Goal: Information Seeking & Learning: Learn about a topic

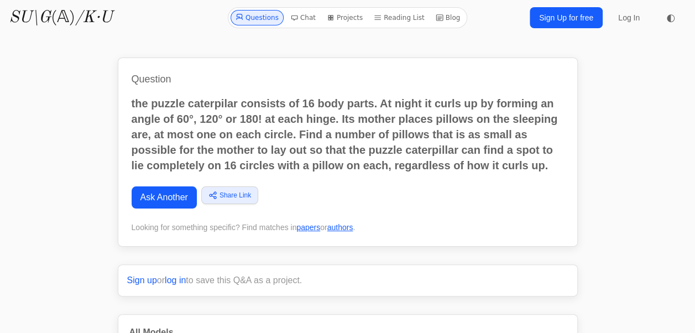
click at [323, 129] on p "the puzzle caterpilar consists of 16 body parts. At night it curls up by formin…" at bounding box center [348, 134] width 432 height 77
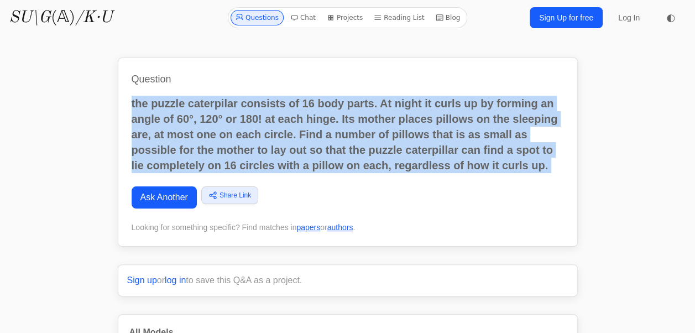
click at [323, 129] on p "the puzzle caterpilar consists of 16 body parts. At night it curls up by formin…" at bounding box center [348, 134] width 432 height 77
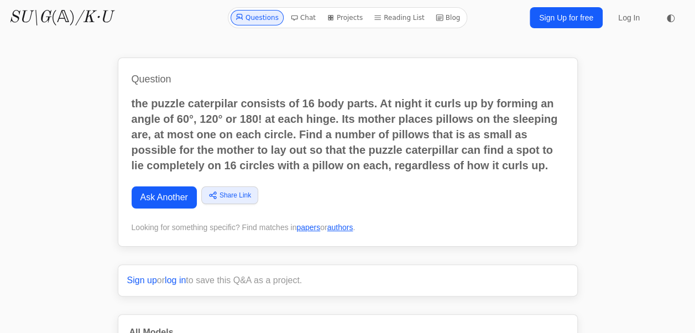
click at [294, 119] on p "the puzzle caterpilar consists of 16 body parts. At night it curls up by formin…" at bounding box center [348, 134] width 432 height 77
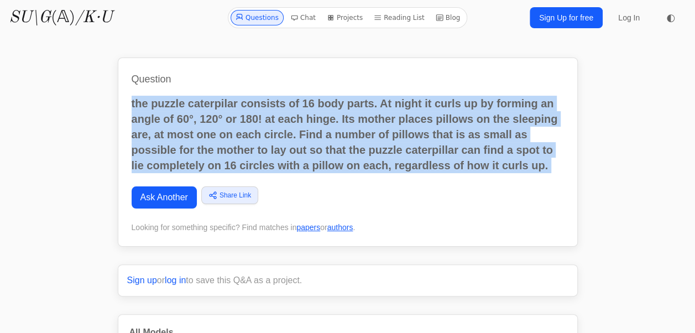
drag, startPoint x: 294, startPoint y: 119, endPoint x: 302, endPoint y: 120, distance: 7.8
click at [302, 120] on p "the puzzle caterpilar consists of 16 body parts. At night it curls up by formin…" at bounding box center [348, 134] width 432 height 77
click at [321, 135] on p "the puzzle caterpilar consists of 16 body parts. At night it curls up by formin…" at bounding box center [348, 134] width 432 height 77
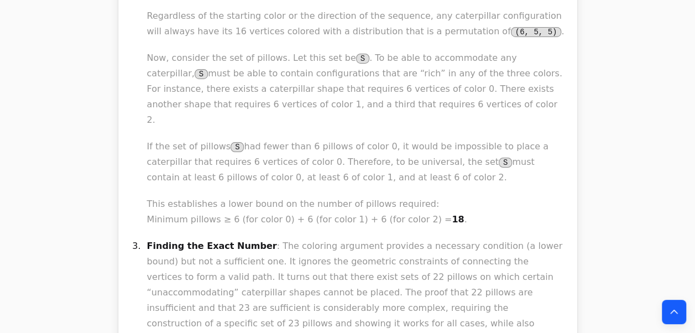
scroll to position [1928, 0]
click at [295, 238] on p "Finding the Exact Number : The coloring argument provides a necessary condition…" at bounding box center [356, 292] width 419 height 108
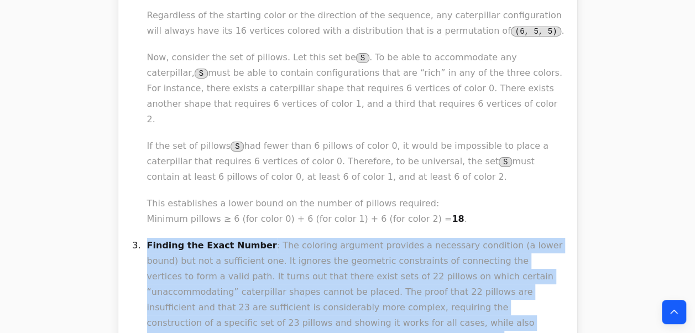
click at [295, 238] on p "Finding the Exact Number : The coloring argument provides a necessary condition…" at bounding box center [356, 292] width 419 height 108
click at [279, 238] on p "Finding the Exact Number : The coloring argument provides a necessary condition…" at bounding box center [356, 292] width 419 height 108
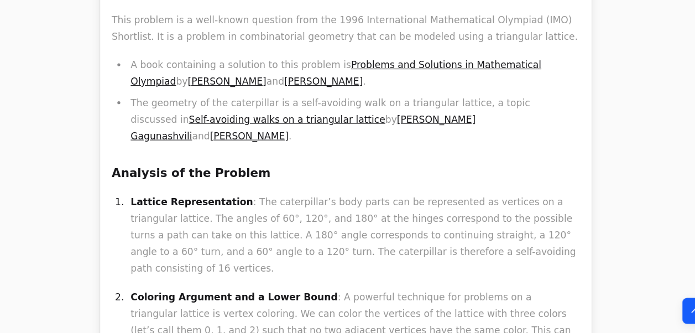
scroll to position [1425, 0]
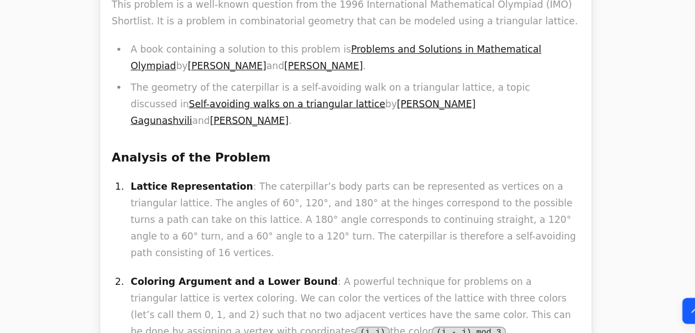
click at [255, 188] on p "Lattice Representation : The caterpillar’s body parts can be represented as ver…" at bounding box center [356, 226] width 419 height 77
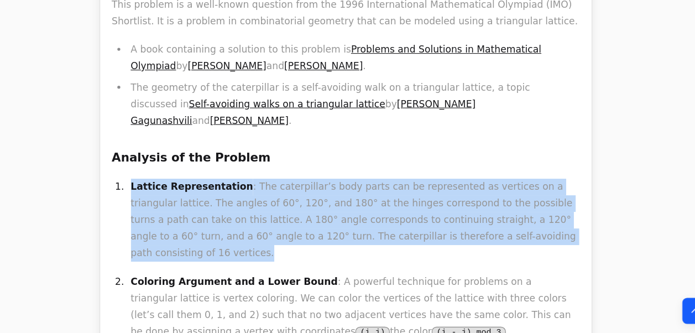
click at [255, 188] on p "Lattice Representation : The caterpillar’s body parts can be represented as ver…" at bounding box center [356, 226] width 419 height 77
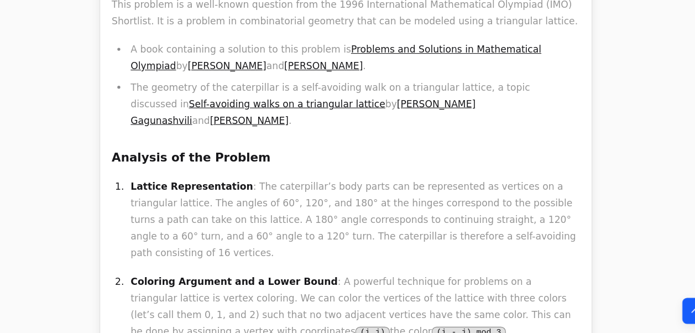
click at [295, 188] on p "Lattice Representation : The caterpillar’s body parts can be represented as ver…" at bounding box center [356, 226] width 419 height 77
click at [282, 188] on p "Lattice Representation : The caterpillar’s body parts can be represented as ver…" at bounding box center [356, 226] width 419 height 77
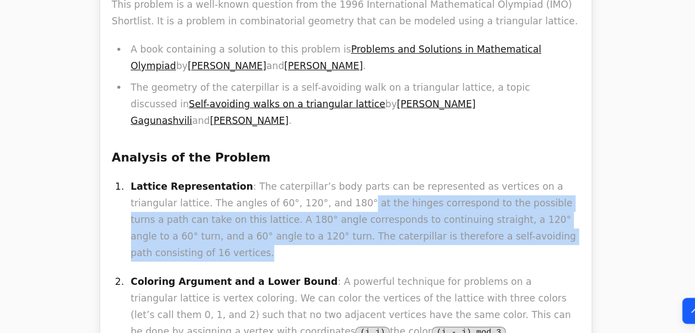
click at [274, 188] on p "Lattice Representation : The caterpillar’s body parts can be represented as ver…" at bounding box center [356, 226] width 419 height 77
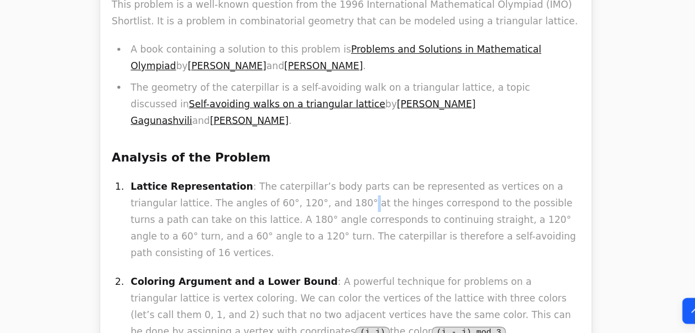
click at [274, 188] on p "Lattice Representation : The caterpillar’s body parts can be represented as ver…" at bounding box center [356, 226] width 419 height 77
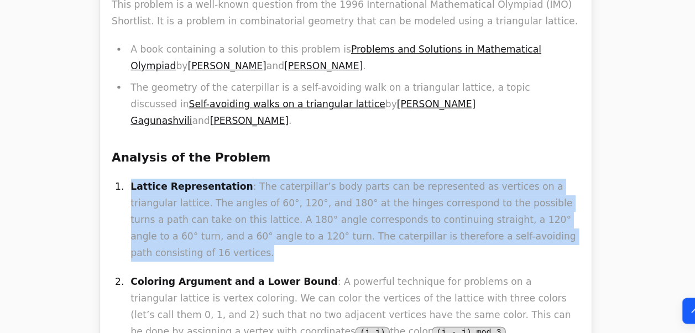
click at [274, 188] on p "Lattice Representation : The caterpillar’s body parts can be represented as ver…" at bounding box center [356, 226] width 419 height 77
click at [277, 188] on p "Lattice Representation : The caterpillar’s body parts can be represented as ver…" at bounding box center [356, 226] width 419 height 77
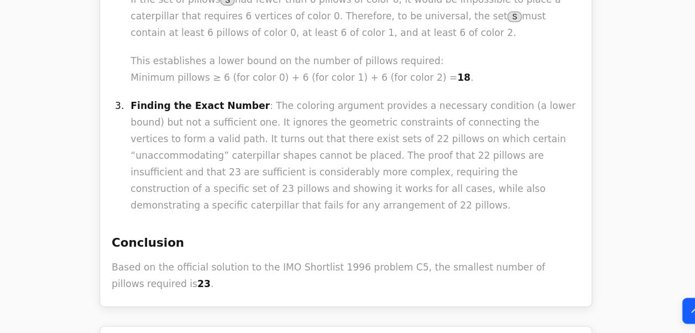
scroll to position [1261, 0]
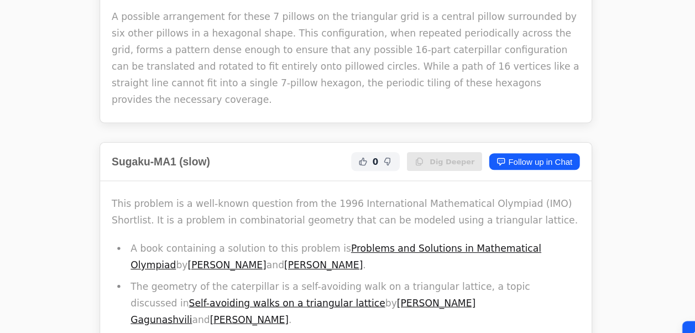
click at [270, 56] on p "A possible arrangement for these 7 pillows on the triangular grid is a central …" at bounding box center [347, 54] width 437 height 93
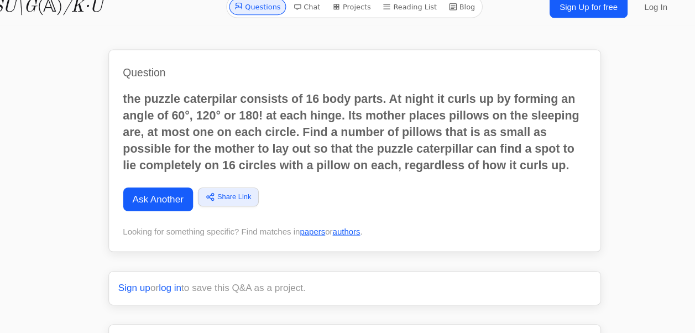
scroll to position [10, 0]
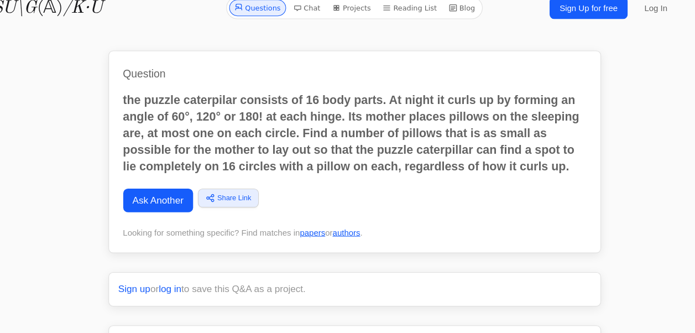
click at [245, 96] on p "the puzzle caterpilar consists of 16 body parts. At night it curls up by formin…" at bounding box center [348, 123] width 432 height 77
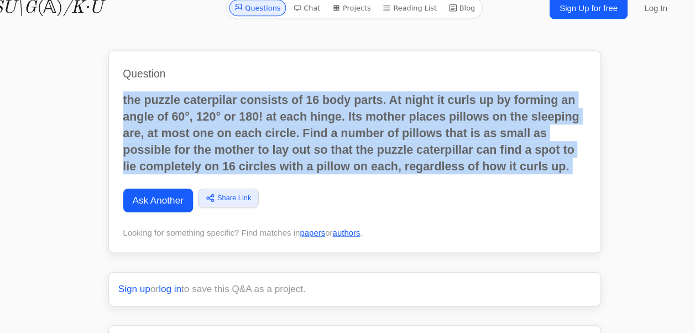
click at [245, 96] on p "the puzzle caterpilar consists of 16 body parts. At night it curls up by formin…" at bounding box center [348, 123] width 432 height 77
copy div "the puzzle caterpilar consists of 16 body parts. At night it curls up by formin…"
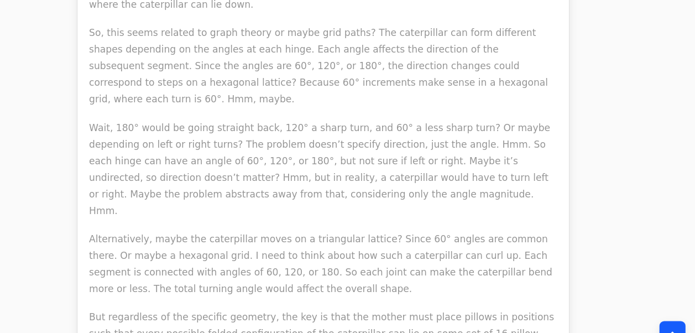
scroll to position [17673, 0]
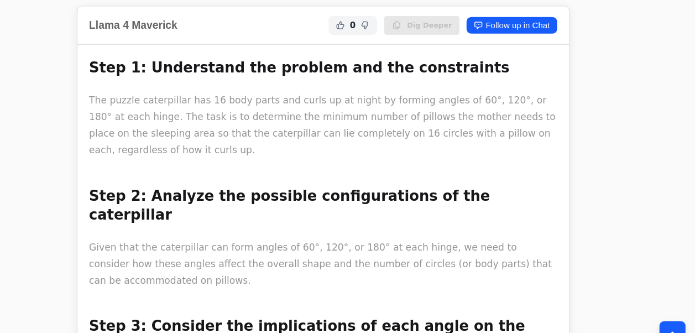
scroll to position [19231, 0]
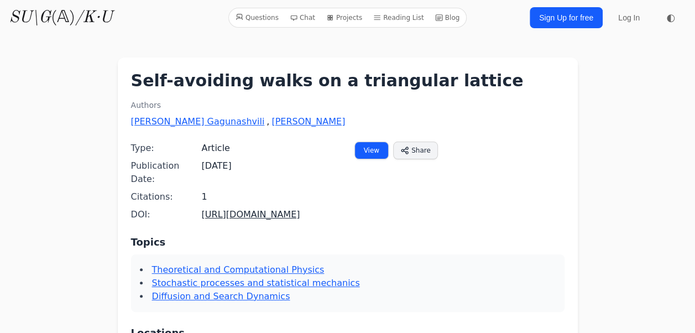
scroll to position [22, 0]
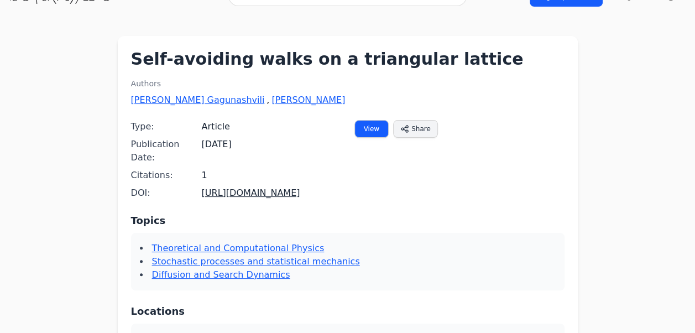
click at [370, 127] on link "View" at bounding box center [371, 129] width 34 height 18
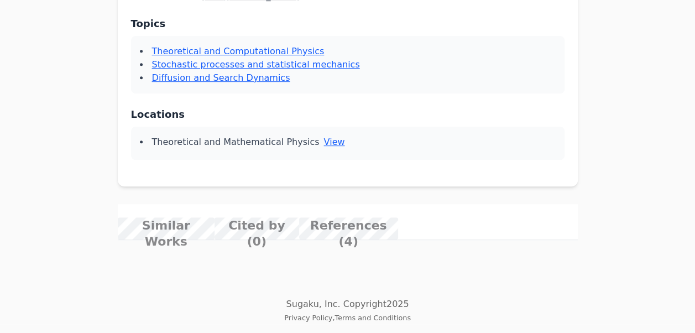
scroll to position [564, 0]
click at [0, 0] on span "View More" at bounding box center [0, 0] width 0 height 0
click at [0, 0] on span "We use new algorithms, based on the finite lattice method of series expansion, …" at bounding box center [0, 0] width 0 height 0
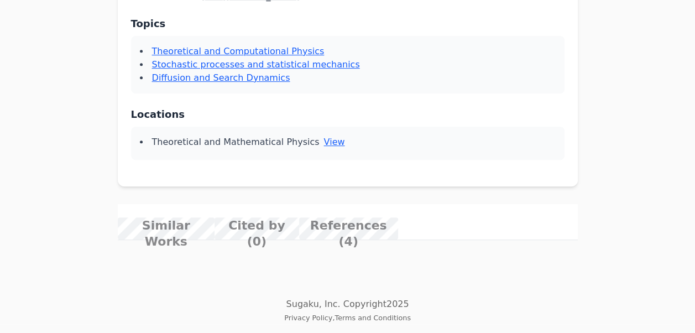
click at [0, 0] on span "We use new algorithms, based on the finite lattice method of series expansion, …" at bounding box center [0, 0] width 0 height 0
drag, startPoint x: 297, startPoint y: 241, endPoint x: 276, endPoint y: 227, distance: 25.4
click at [0, 0] on div "We use new algorithms, based on the finite lattice method of series expansion, …" at bounding box center [0, 0] width 0 height 0
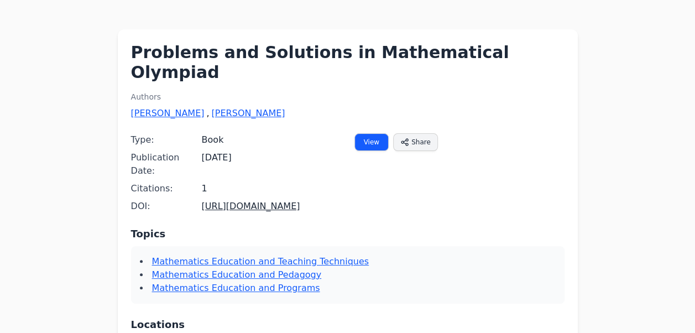
scroll to position [62, 0]
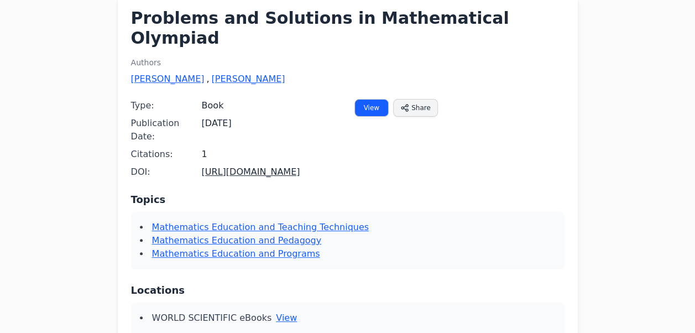
click at [370, 99] on link "View" at bounding box center [371, 108] width 34 height 18
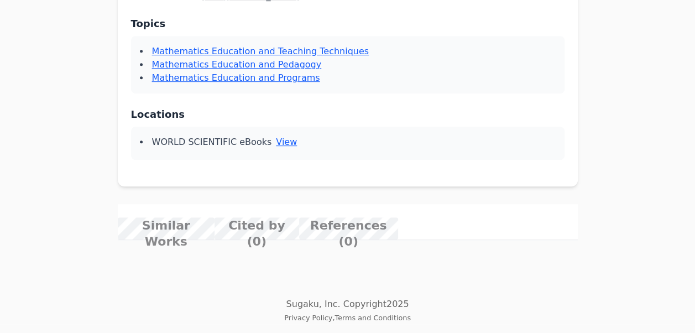
scroll to position [0, 0]
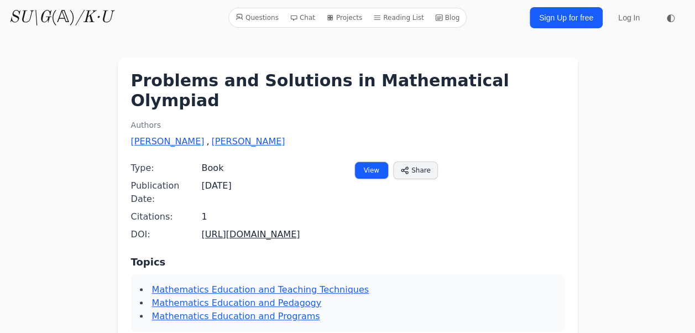
click at [221, 75] on h1 "Problems and Solutions in Mathematical Olympiad" at bounding box center [347, 91] width 433 height 40
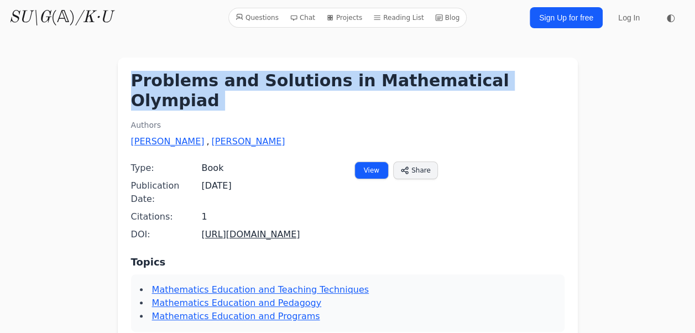
copy div "Problems and Solutions in Mathematical Olympiad"
